Goal: Entertainment & Leisure: Consume media (video, audio)

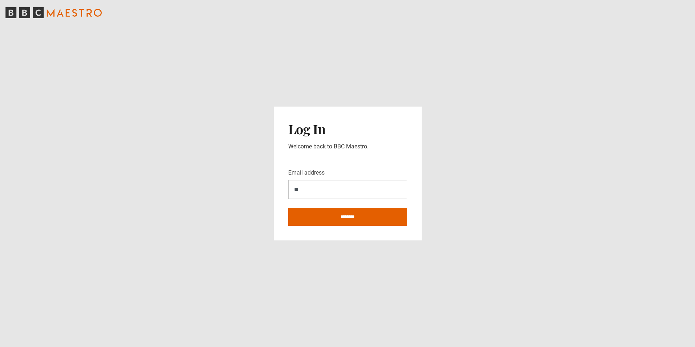
type input "**********"
click at [329, 215] on input "********" at bounding box center [347, 217] width 119 height 18
type input "**********"
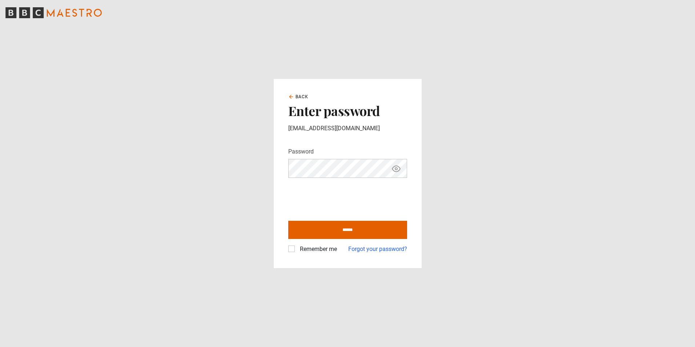
click at [288, 221] on input "******" at bounding box center [347, 230] width 119 height 18
type input "**********"
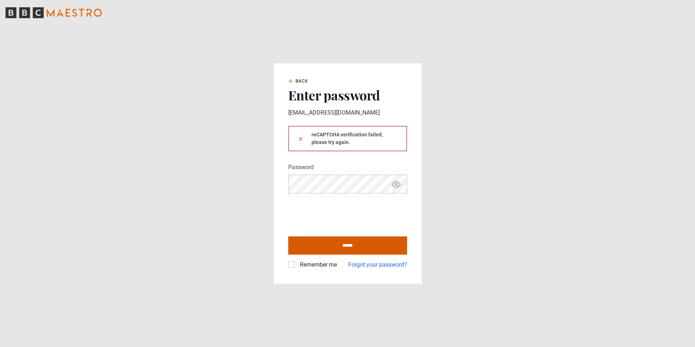
click at [340, 244] on input "******" at bounding box center [347, 245] width 119 height 18
type input "**********"
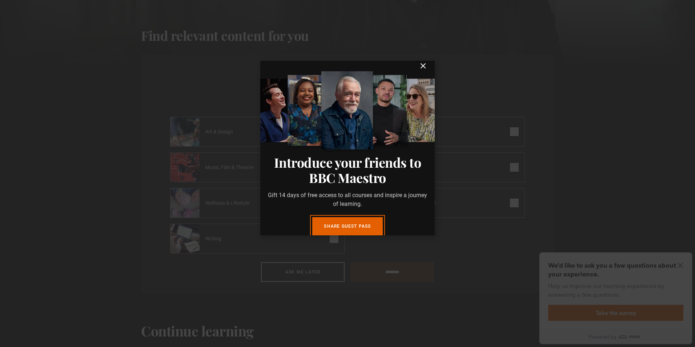
click at [419, 70] on icon "submit" at bounding box center [423, 65] width 9 height 9
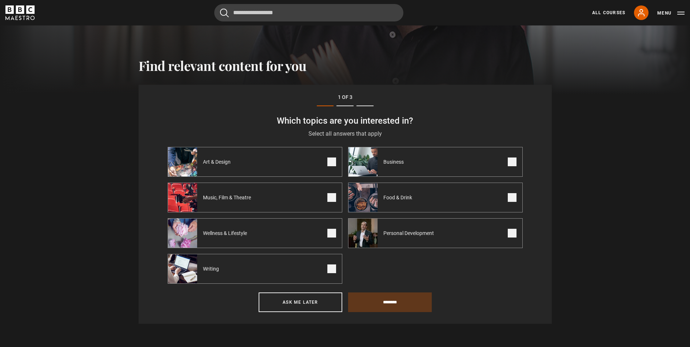
click at [513, 203] on div "Find relevant content for you Step 1 of 3 Which topics are you interested in? S…" at bounding box center [345, 205] width 468 height 295
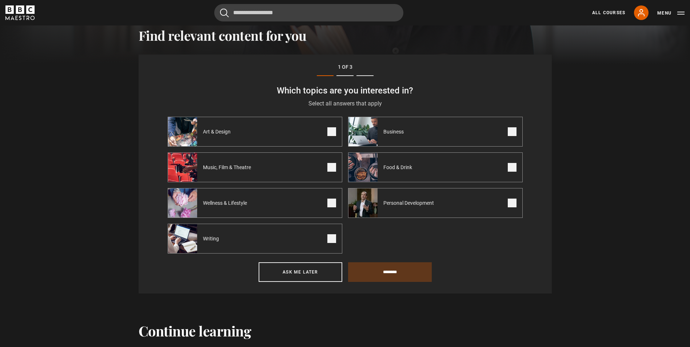
click at [510, 201] on span at bounding box center [511, 202] width 9 height 9
click at [512, 133] on span at bounding box center [511, 131] width 9 height 9
click at [413, 269] on input "********" at bounding box center [390, 272] width 84 height 20
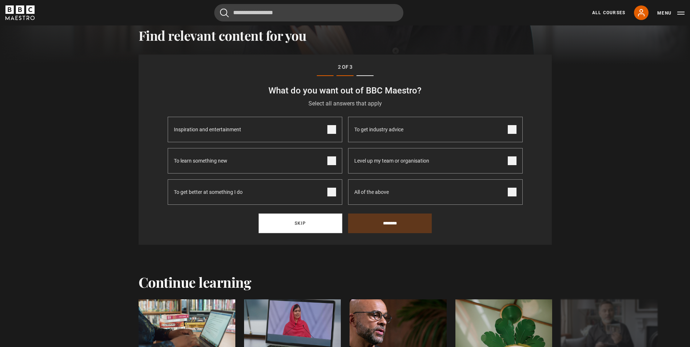
click at [317, 226] on button "Skip" at bounding box center [300, 223] width 84 height 20
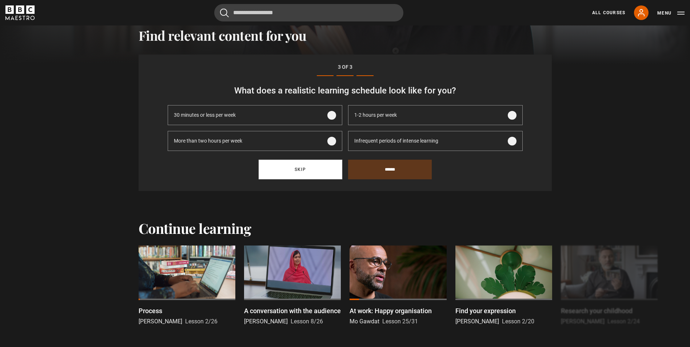
click at [298, 168] on button "Skip" at bounding box center [300, 170] width 84 height 20
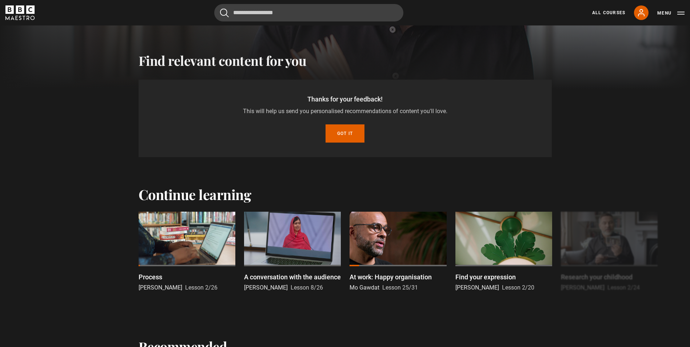
scroll to position [225, 0]
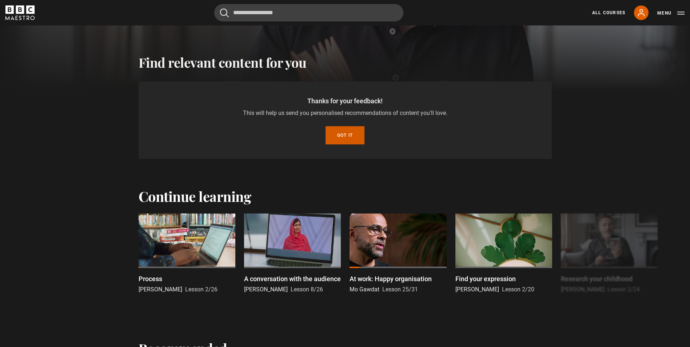
click at [347, 130] on button "Got it" at bounding box center [344, 135] width 39 height 18
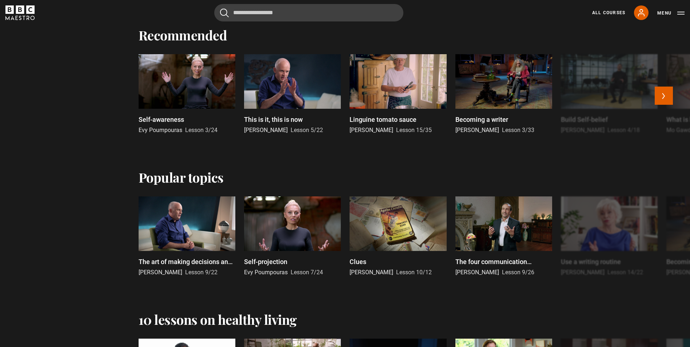
scroll to position [262, 0]
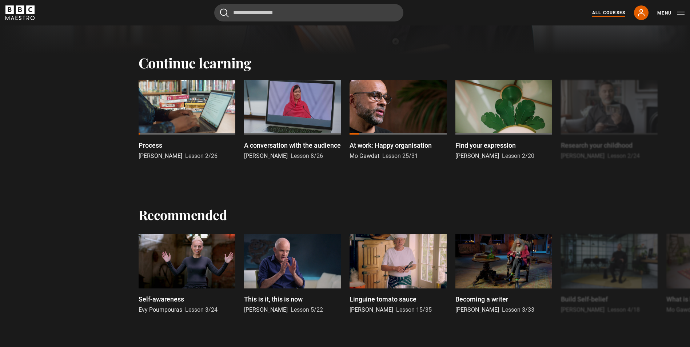
click at [600, 9] on link "All Courses" at bounding box center [608, 12] width 33 height 7
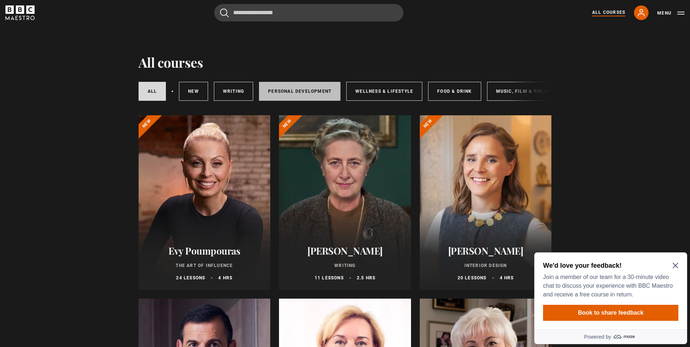
click at [293, 89] on link "Personal Development" at bounding box center [299, 91] width 81 height 19
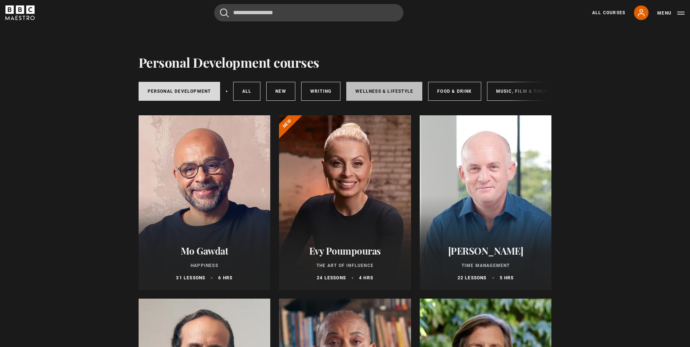
click at [390, 91] on link "Wellness & Lifestyle" at bounding box center [384, 91] width 76 height 19
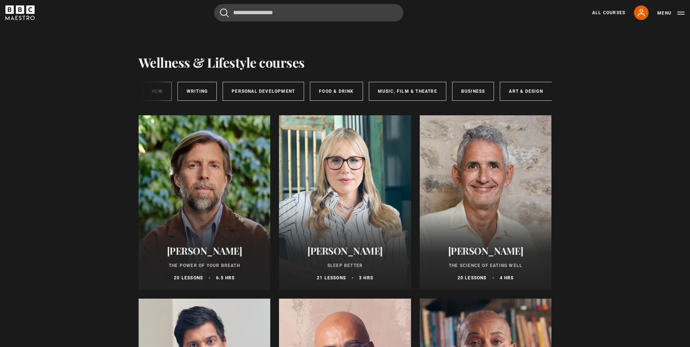
scroll to position [0, 121]
click at [466, 92] on link "Business" at bounding box center [470, 91] width 42 height 19
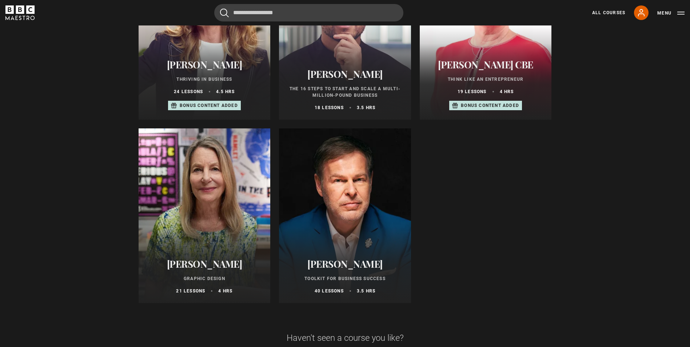
scroll to position [363, 0]
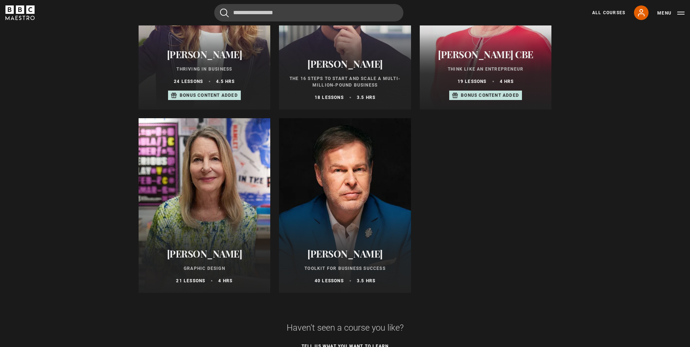
click at [213, 225] on div at bounding box center [204, 205] width 132 height 174
click at [344, 64] on h2 "Steven Bartlett" at bounding box center [345, 63] width 115 height 11
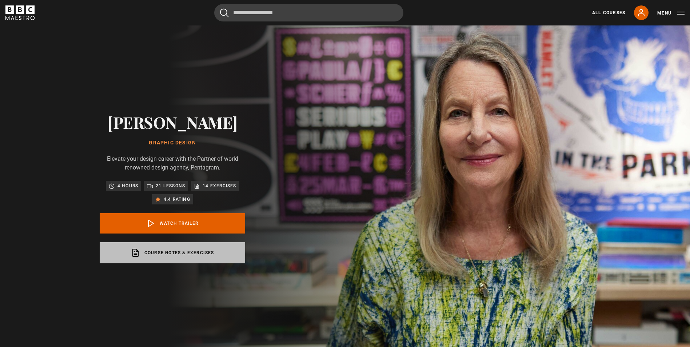
click at [183, 251] on link "Course notes & exercises opens in a new tab" at bounding box center [172, 252] width 145 height 21
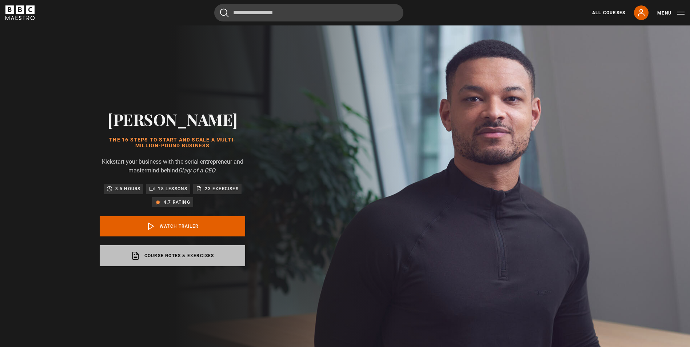
click at [200, 258] on link "Course notes & exercises opens in a new tab" at bounding box center [172, 255] width 145 height 21
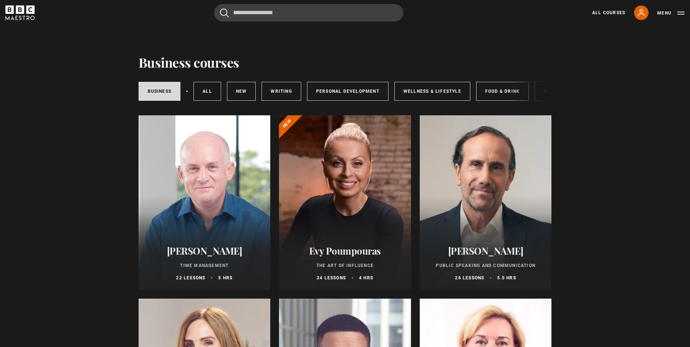
click at [329, 188] on div at bounding box center [345, 202] width 132 height 174
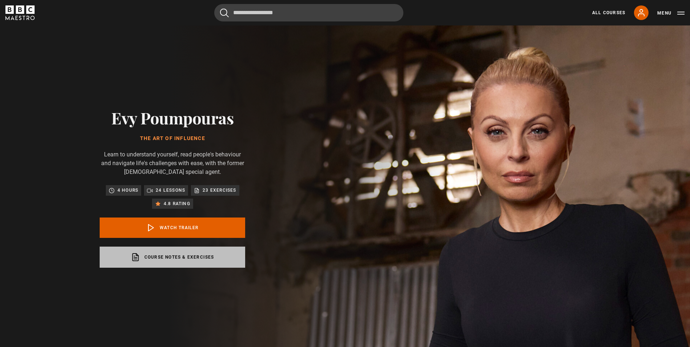
click at [159, 258] on link "Course notes & exercises opens in a new tab" at bounding box center [172, 256] width 145 height 21
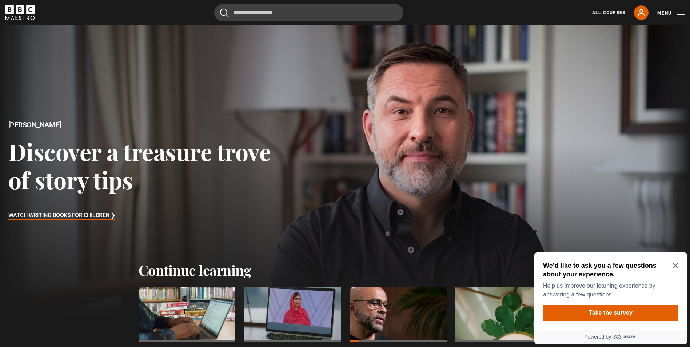
click at [676, 262] on div "We’d like to ask you a few questions about your experience. Help us improve our…" at bounding box center [610, 280] width 135 height 38
click at [672, 262] on icon "Close Maze Prompt" at bounding box center [675, 265] width 6 height 6
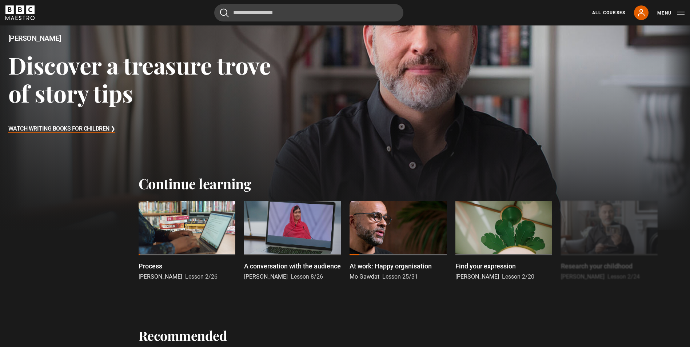
scroll to position [109, 0]
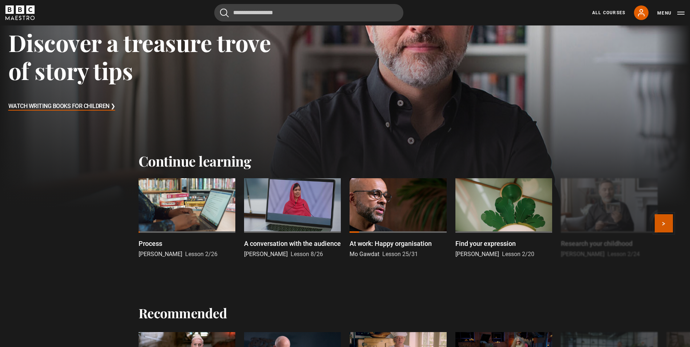
click at [661, 223] on button "Next" at bounding box center [663, 223] width 18 height 18
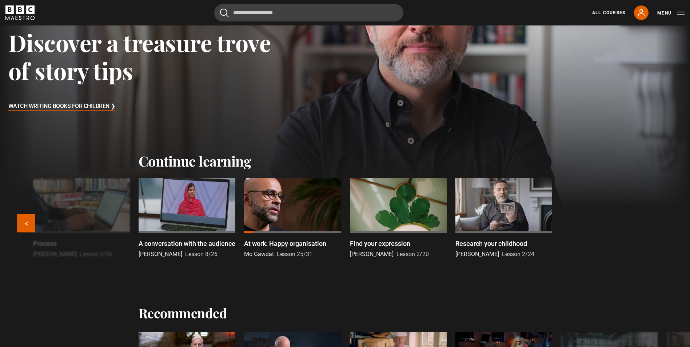
click at [661, 223] on div "Process Malorie Blackman Lesson 2/26 A conversation with the audience Richard G…" at bounding box center [345, 227] width 690 height 98
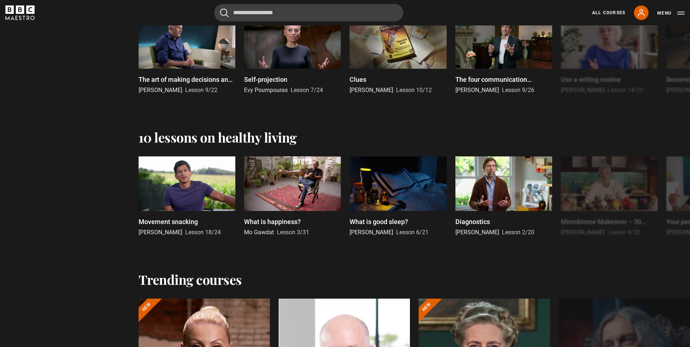
scroll to position [582, 0]
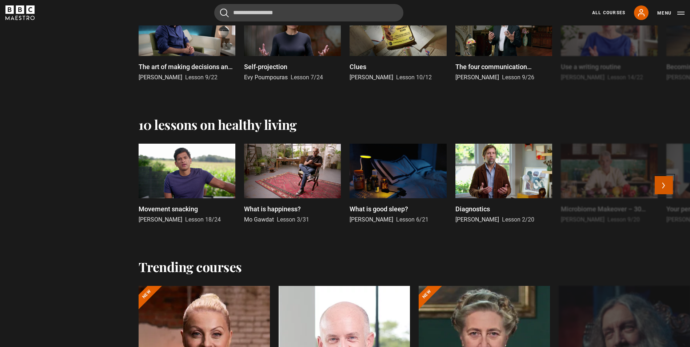
click at [667, 183] on button "Next" at bounding box center [663, 185] width 18 height 18
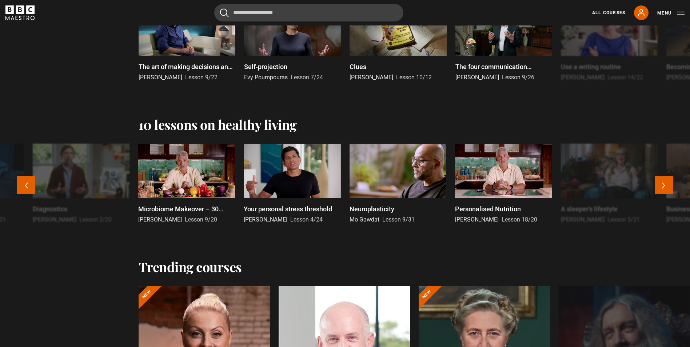
click at [195, 210] on p "Microbiome Makeover – 30 Plants a Week" at bounding box center [186, 209] width 97 height 10
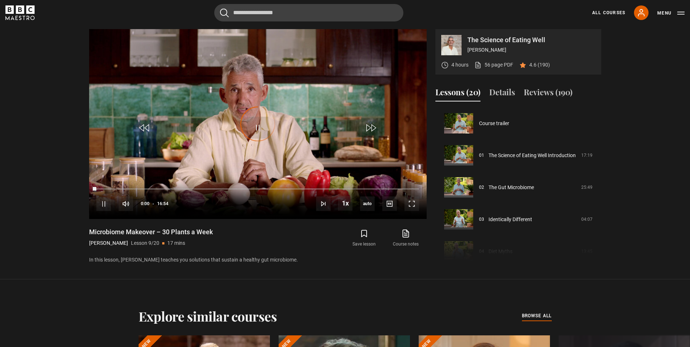
scroll to position [256, 0]
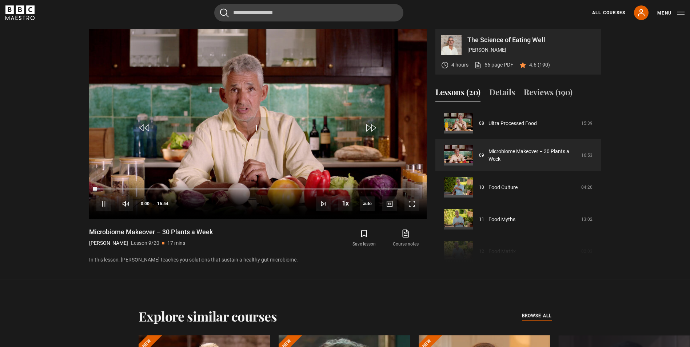
click at [486, 39] on p "The Science of Eating Well" at bounding box center [531, 40] width 128 height 7
click at [100, 205] on span "Video Player" at bounding box center [103, 203] width 15 height 15
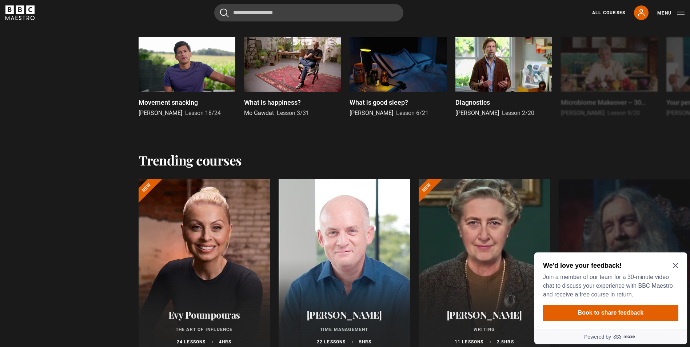
scroll to position [836, 0]
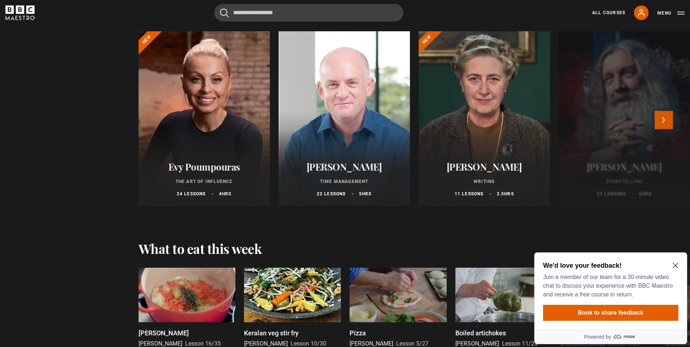
click at [666, 119] on button "Next" at bounding box center [663, 120] width 18 height 18
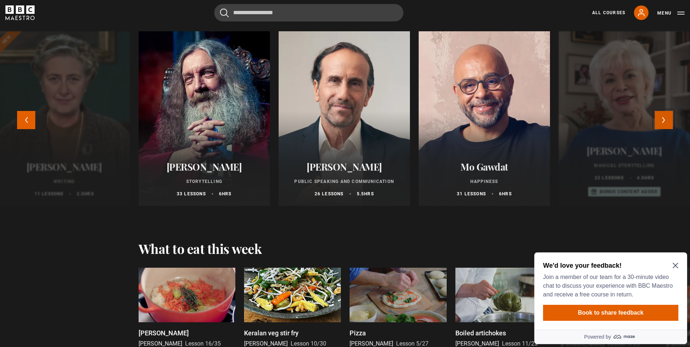
click at [666, 119] on button "Next" at bounding box center [663, 120] width 18 height 18
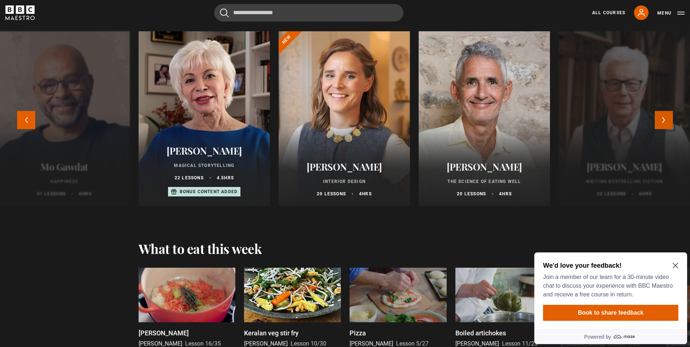
click at [666, 119] on button "Next" at bounding box center [663, 120] width 18 height 18
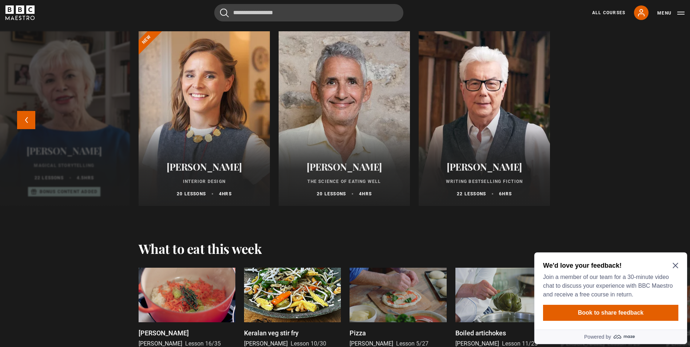
click at [323, 165] on h2 "[PERSON_NAME]" at bounding box center [344, 166] width 114 height 11
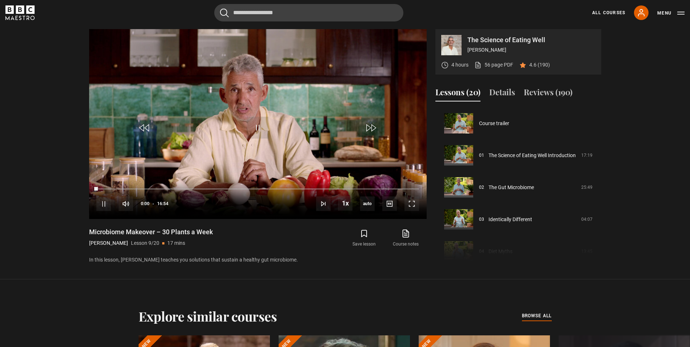
scroll to position [256, 0]
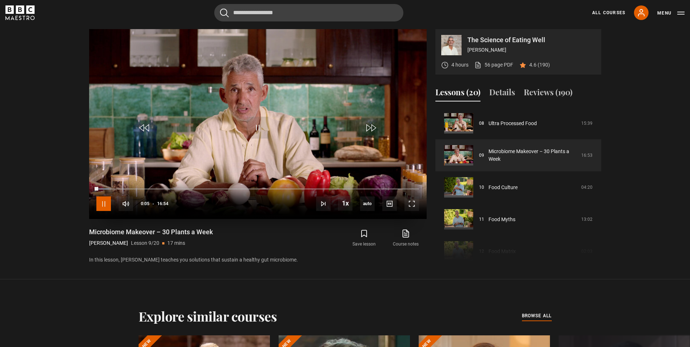
click at [101, 203] on span "Video Player" at bounding box center [103, 203] width 15 height 15
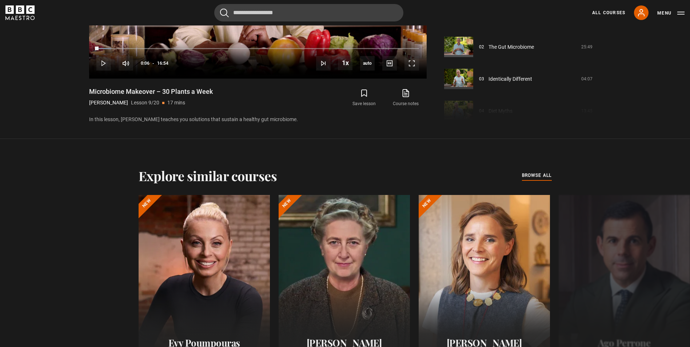
scroll to position [387, 0]
